Goal: Transaction & Acquisition: Book appointment/travel/reservation

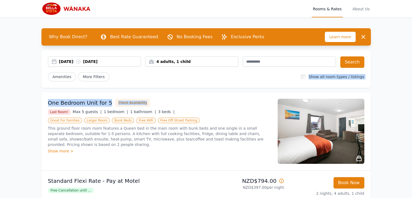
drag, startPoint x: 228, startPoint y: 90, endPoint x: 236, endPoint y: 83, distance: 10.2
click at [236, 83] on div "Why Book Direct? Best Rate Guaranteed No Booking Fees Exclusive Perks Learn mor…" at bounding box center [206, 126] width 347 height 218
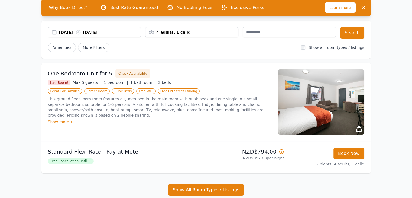
click at [392, 81] on div "Open main menu Rooms & Rates About Us Why Book Direct? Best Rate Guaranteed No …" at bounding box center [206, 107] width 412 height 273
click at [56, 119] on div "Show more >" at bounding box center [159, 121] width 223 height 5
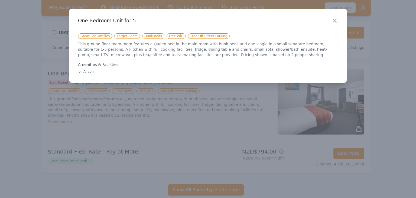
click at [100, 105] on div at bounding box center [208, 99] width 416 height 198
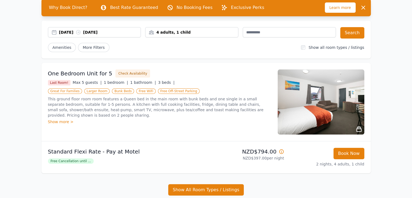
click at [358, 128] on icon at bounding box center [359, 129] width 6 height 6
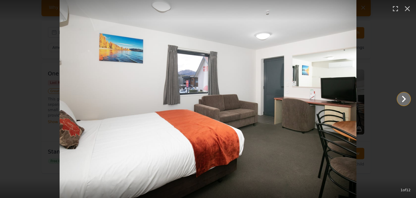
click at [397, 100] on icon "Show slide 2 of 12" at bounding box center [403, 98] width 13 height 13
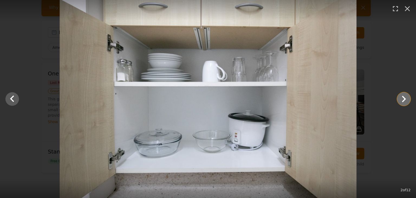
click at [397, 100] on icon "Show slide 3 of 12" at bounding box center [403, 98] width 13 height 13
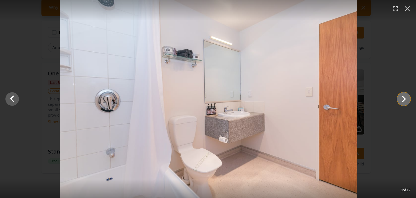
click at [397, 100] on icon "Show slide 4 of 12" at bounding box center [403, 98] width 13 height 13
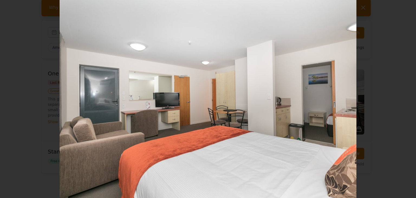
click at [397, 100] on icon "Show slide 5 of 12" at bounding box center [403, 98] width 13 height 13
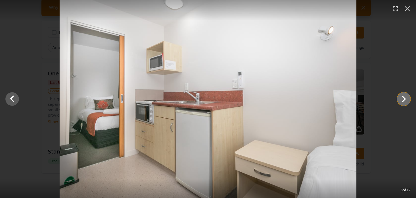
click at [397, 100] on icon "Show slide 6 of 12" at bounding box center [403, 98] width 13 height 13
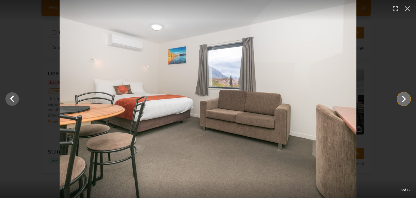
click at [397, 100] on icon "Show slide 7 of 12" at bounding box center [403, 98] width 13 height 13
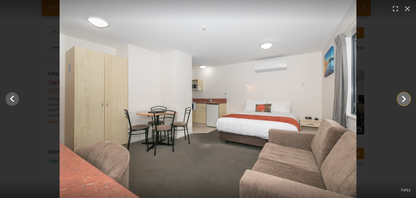
click at [397, 100] on icon "Show slide 8 of 12" at bounding box center [403, 98] width 13 height 13
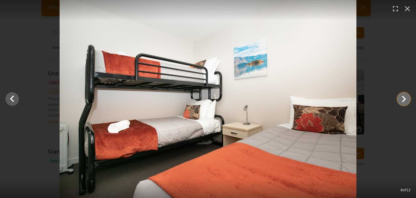
click at [397, 100] on icon "Show slide 9 of 12" at bounding box center [403, 98] width 13 height 13
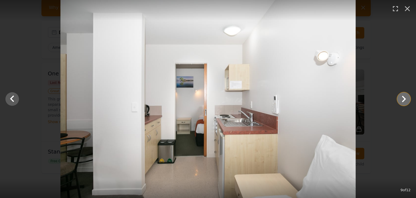
click at [397, 100] on icon "Show slide 10 of 12" at bounding box center [403, 98] width 13 height 13
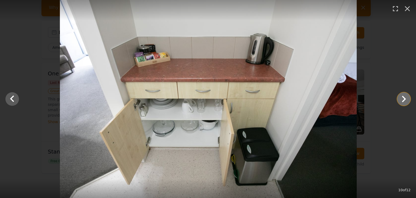
click at [397, 100] on icon "Show slide 11 of 12" at bounding box center [403, 98] width 13 height 13
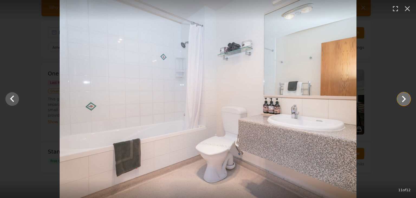
click at [397, 100] on icon "Show slide 12 of 12" at bounding box center [403, 98] width 13 height 13
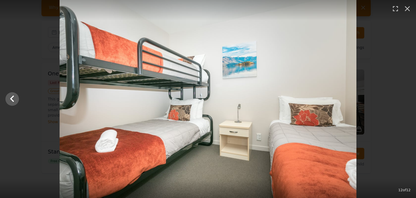
click at [397, 100] on div at bounding box center [208, 99] width 416 height 198
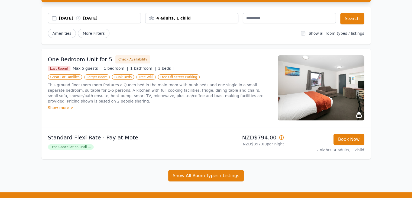
scroll to position [51, 0]
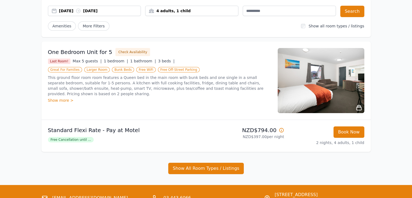
click at [63, 99] on div "One Bedroom Unit for 5 Check Availability Last Room! Max 5 guests | 1 bedroom |…" at bounding box center [159, 80] width 223 height 65
click at [64, 97] on div "Show more >" at bounding box center [159, 99] width 223 height 5
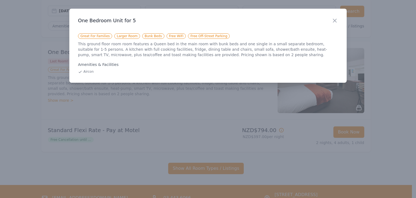
click at [329, 20] on h3 "One Bedroom Unit for 5" at bounding box center [208, 20] width 260 height 6
click at [337, 20] on icon "button" at bounding box center [334, 20] width 6 height 6
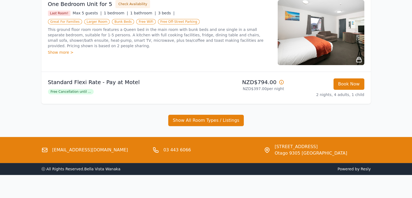
scroll to position [99, 0]
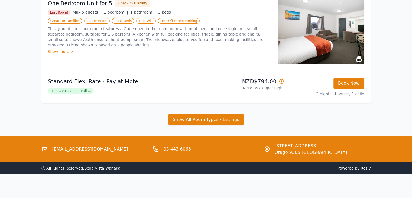
click at [225, 130] on div "Why Book Direct? Best Rate Guaranteed No Booking Fees Exclusive Perks Learn mor…" at bounding box center [206, 27] width 347 height 218
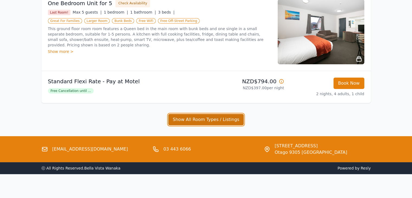
click at [226, 121] on button "Show All Room Types / Listings" at bounding box center [206, 119] width 76 height 11
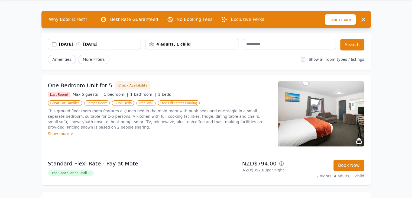
scroll to position [0, 0]
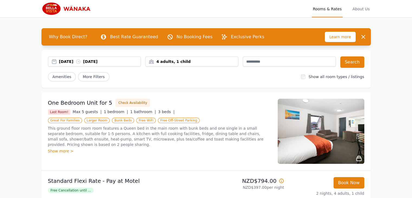
click at [168, 61] on div "4 adults, 1 child" at bounding box center [191, 61] width 93 height 5
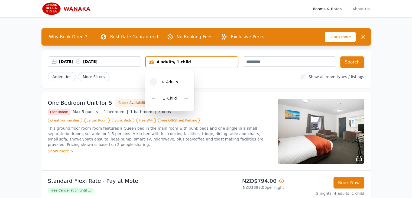
click at [153, 84] on div at bounding box center [153, 82] width 8 height 8
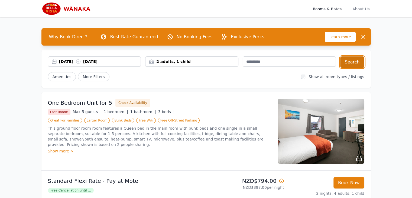
click at [354, 66] on button "Search" at bounding box center [352, 61] width 24 height 11
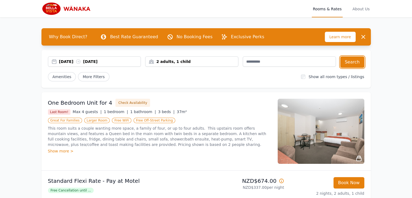
click at [168, 58] on div "2 adults, 1 child" at bounding box center [191, 61] width 93 height 10
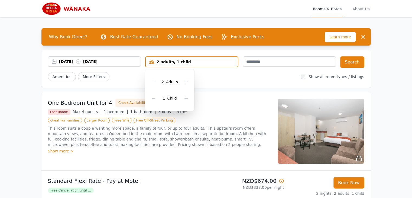
click at [155, 91] on div "1 Child" at bounding box center [169, 98] width 40 height 16
click at [155, 96] on icon at bounding box center [153, 98] width 4 height 4
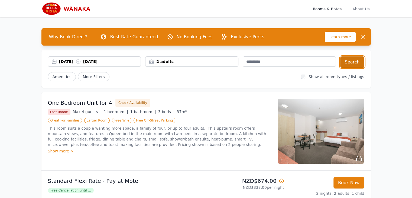
click at [359, 63] on button "Search" at bounding box center [352, 61] width 24 height 11
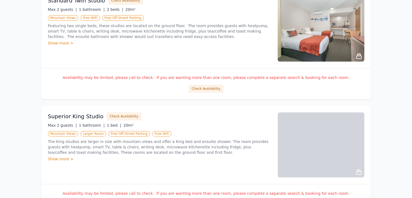
scroll to position [68, 0]
